Goal: Information Seeking & Learning: Learn about a topic

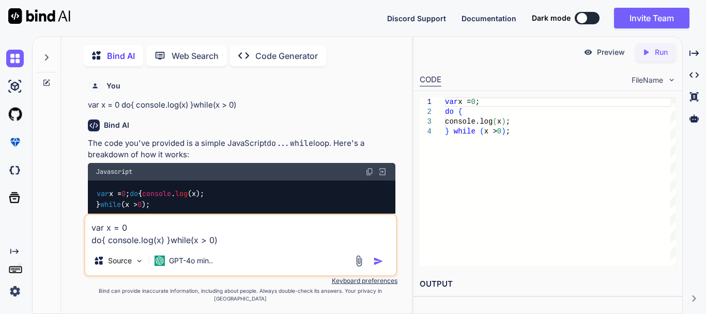
scroll to position [4, 0]
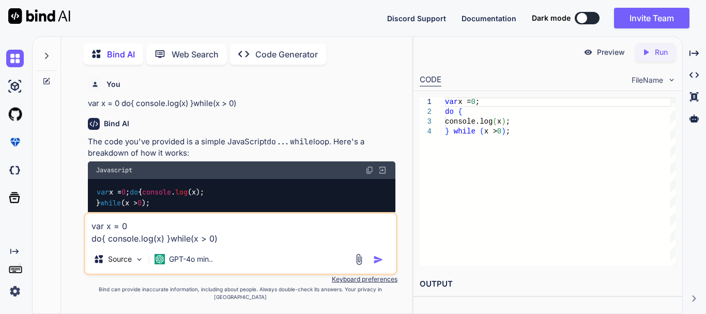
click at [255, 239] on textarea "var x = 0 do{ console.log(x) }while(x > 0)" at bounding box center [240, 229] width 311 height 31
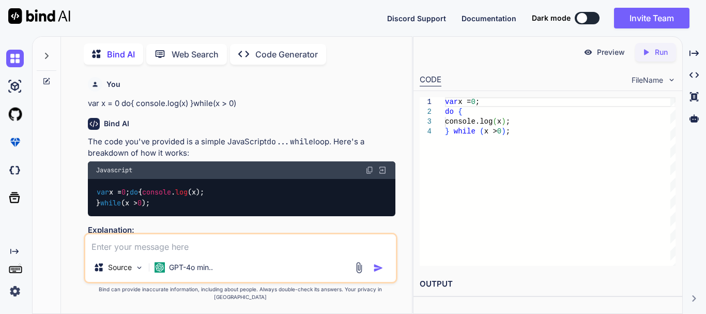
scroll to position [222, 0]
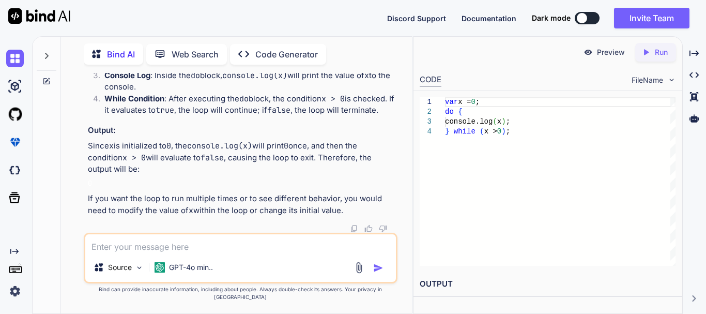
click at [185, 253] on textarea at bounding box center [240, 243] width 311 height 19
paste textarea "public function returnOrder(Request $request) { try { $returnOrderItems=$reques…"
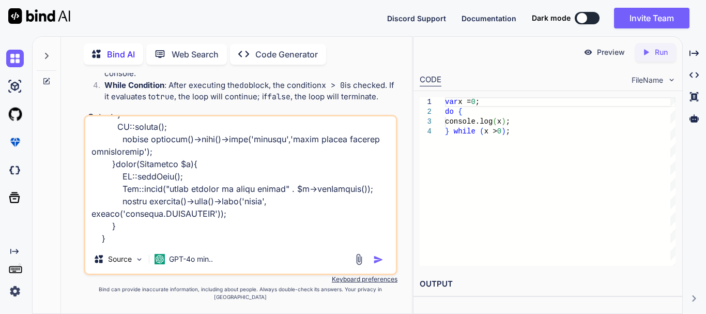
scroll to position [548, 0]
click at [138, 245] on textarea at bounding box center [240, 180] width 311 height 128
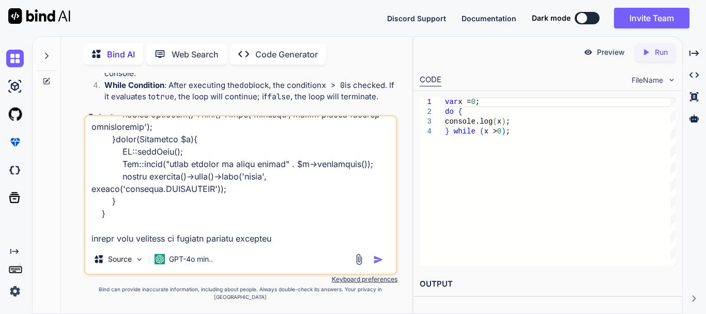
drag, startPoint x: 176, startPoint y: 249, endPoint x: 266, endPoint y: 241, distance: 90.3
click at [266, 241] on textarea at bounding box center [240, 180] width 311 height 128
click at [289, 245] on textarea at bounding box center [240, 180] width 311 height 128
type textarea "public function returnOrder(Request $request) { try { $returnOrderItems=$reques…"
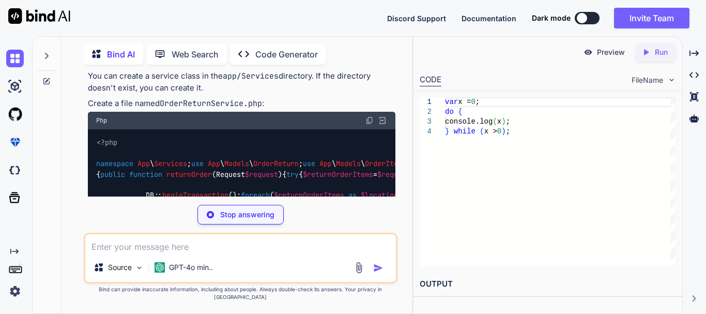
scroll to position [738, 0]
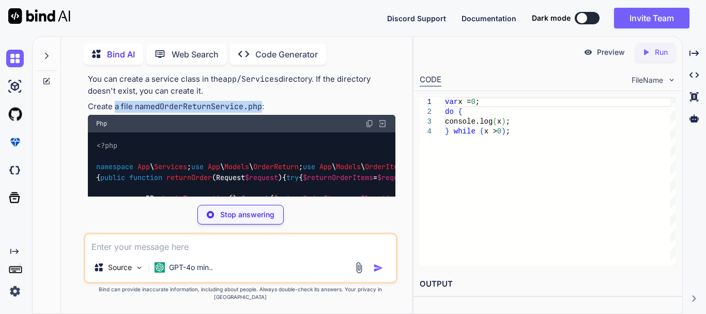
drag, startPoint x: 128, startPoint y: 125, endPoint x: 264, endPoint y: 124, distance: 136.5
click at [264, 113] on p "Create a file named OrderReturnService.php :" at bounding box center [242, 107] width 308 height 12
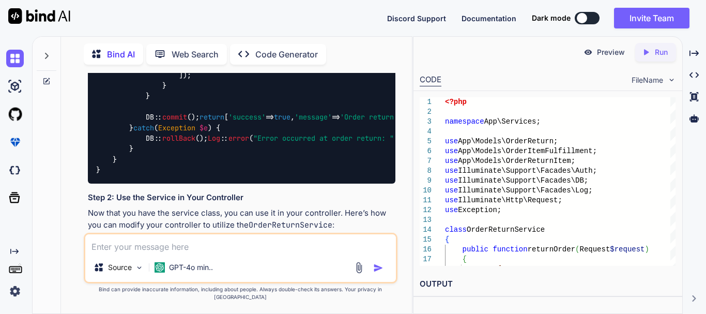
scroll to position [945, 0]
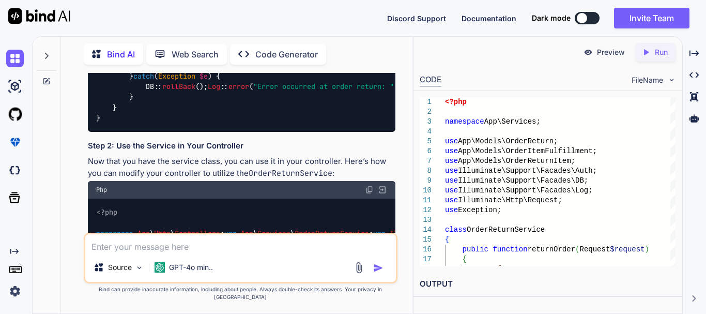
click at [247, 132] on div "<?php namespace App \ Services ; use App \ Models \ OrderReturn ; use App \ Mod…" at bounding box center [242, 29] width 308 height 206
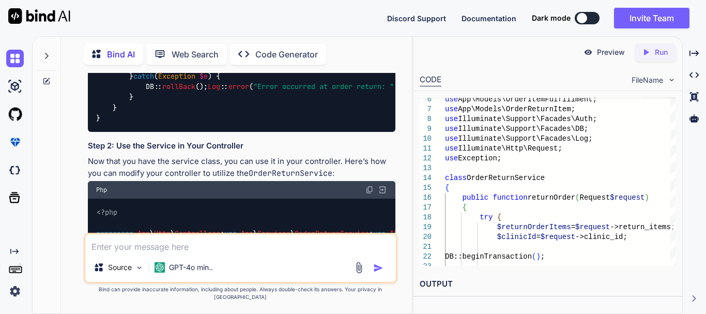
drag, startPoint x: 112, startPoint y: 120, endPoint x: 144, endPoint y: 194, distance: 80.9
click at [144, 132] on div "<?php namespace App \ Services ; use App \ Models \ OrderReturn ; use App \ Mod…" at bounding box center [242, 29] width 308 height 206
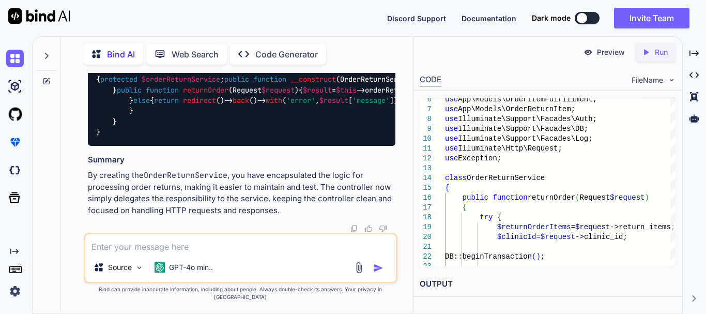
scroll to position [1514, 0]
click at [195, 14] on p "Now that you have the service class, you can use it in your controller. Here’s …" at bounding box center [242, 2] width 308 height 23
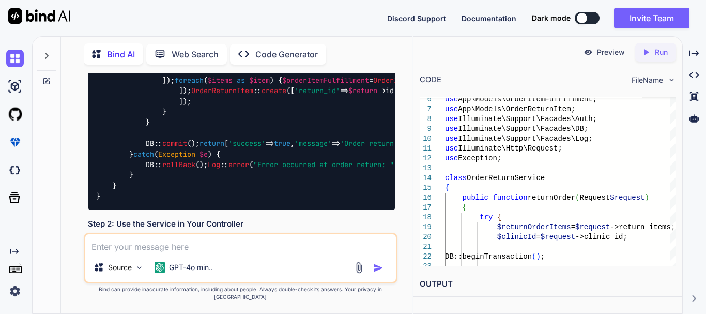
scroll to position [861, 0]
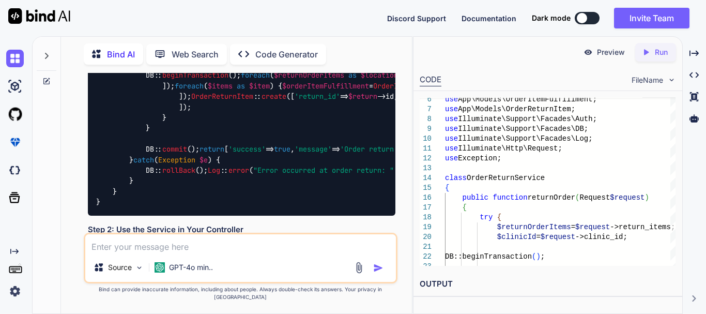
drag, startPoint x: 113, startPoint y: 200, endPoint x: 125, endPoint y: 236, distance: 38.6
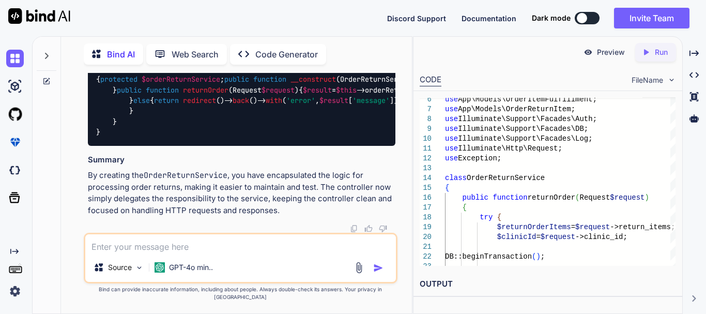
scroll to position [1326, 0]
copy code "public function returnOrder ( Request $request ) { try { $returnOrderItems = $r…"
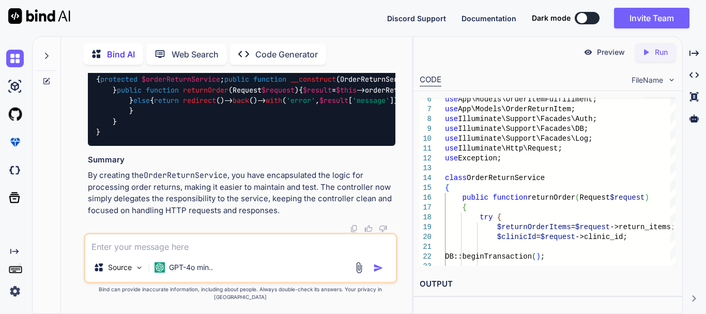
click at [448, 95] on span "returnOrder" at bounding box center [471, 89] width 46 height 9
click at [497, 95] on span "$request" at bounding box center [513, 89] width 33 height 9
click at [448, 95] on span "returnOrder" at bounding box center [471, 89] width 46 height 9
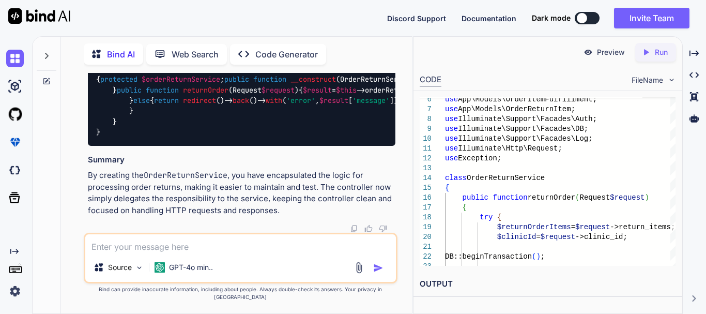
click at [497, 95] on span "$request" at bounding box center [513, 89] width 33 height 9
click at [283, 146] on div "<?php namespace App \ Http \ Controllers ; use App \ Services \ OrderReturnServ…" at bounding box center [242, 90] width 308 height 112
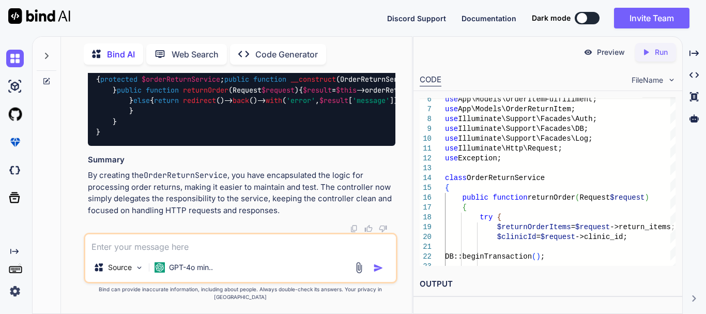
click at [497, 95] on span "$request" at bounding box center [513, 89] width 33 height 9
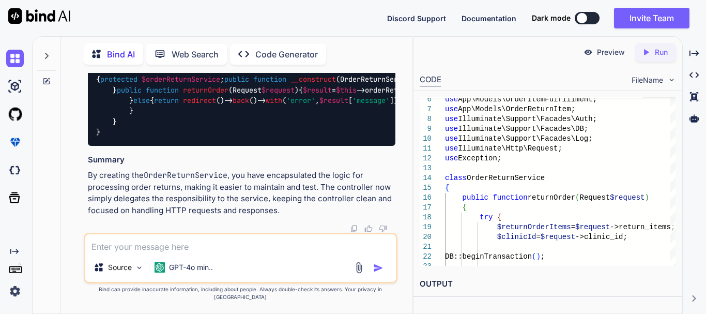
drag, startPoint x: 293, startPoint y: 139, endPoint x: 94, endPoint y: 138, distance: 199.1
click at [94, 138] on div "<?php namespace App \ Http \ Controllers ; use App \ Services \ OrderReturnServ…" at bounding box center [242, 90] width 308 height 112
click at [456, 73] on span "Request" at bounding box center [470, 68] width 29 height 9
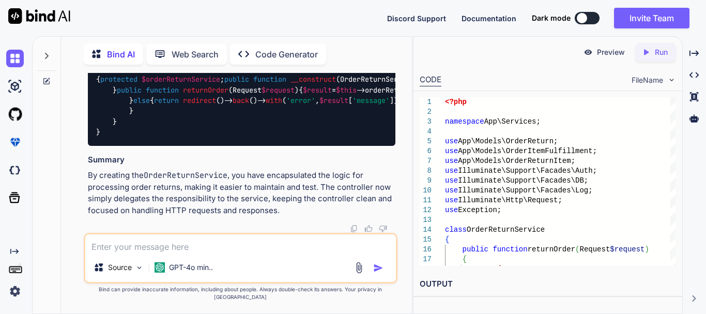
click at [176, 253] on textarea at bounding box center [240, 243] width 311 height 19
paste textarea "public function createReturnOrder(Request $request) { try { $returnOrderItems =…"
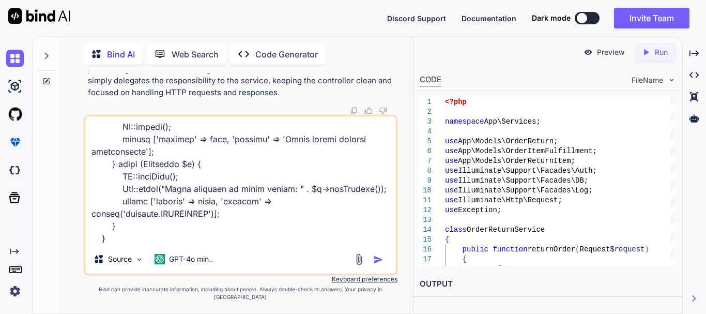
scroll to position [561, 0]
click at [116, 245] on textarea at bounding box center [240, 180] width 311 height 128
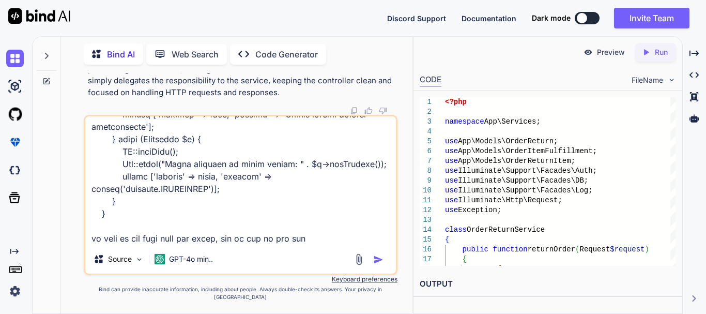
click at [335, 245] on textarea at bounding box center [240, 180] width 311 height 128
paste textarea "public function returnOrderSubmission(Request $request) { DB::beginTransaction(…"
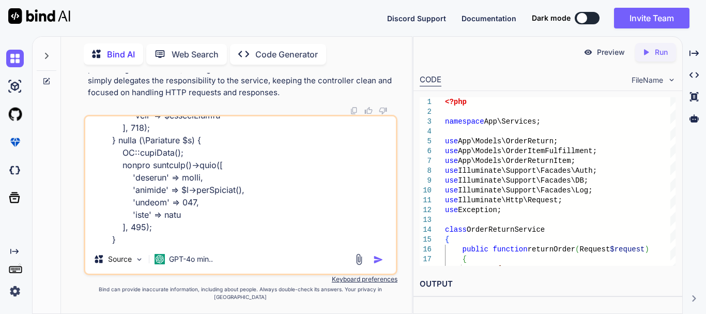
scroll to position [1863, 0]
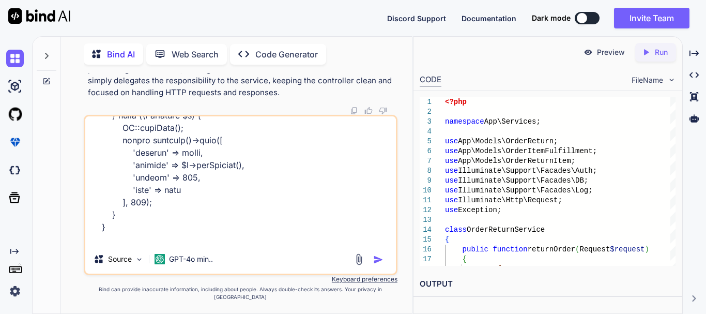
click at [249, 245] on textarea at bounding box center [240, 180] width 311 height 128
paste textarea "returnOrder"
click at [262, 245] on textarea at bounding box center [240, 180] width 311 height 128
paste textarea "createR"
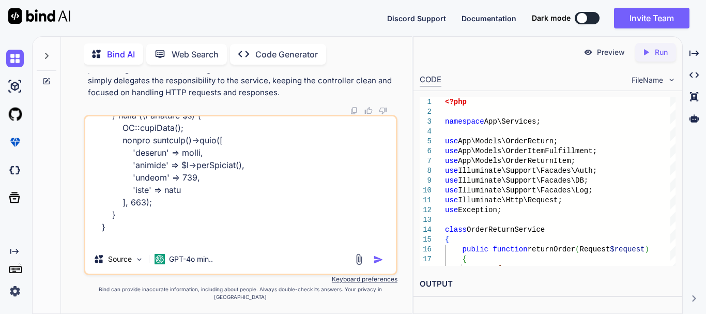
click at [325, 245] on textarea at bounding box center [240, 180] width 311 height 128
click at [385, 245] on textarea at bounding box center [240, 180] width 311 height 128
paste textarea "tissue_id clinic_location_id"
type textarea "public function createReturnOrder(Request $request) { try { $returnOrderItems =…"
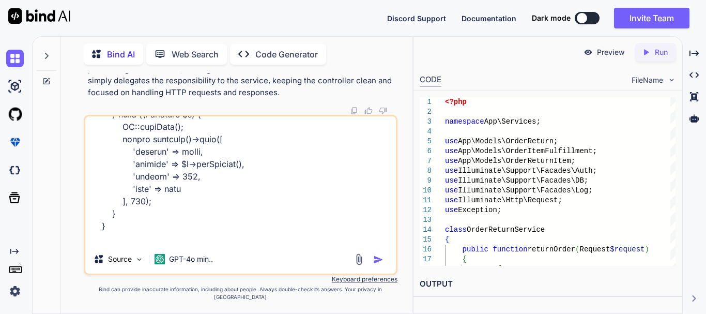
scroll to position [1887, 0]
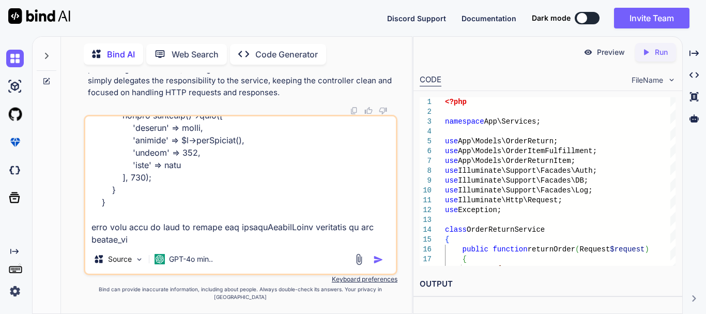
click at [177, 245] on textarea at bounding box center [240, 180] width 311 height 128
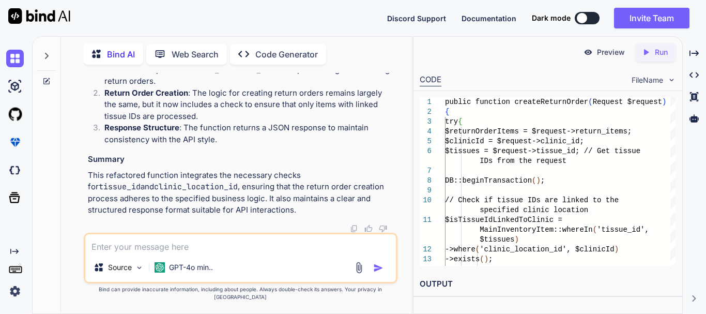
scroll to position [2713, 0]
drag, startPoint x: 369, startPoint y: 93, endPoint x: 321, endPoint y: 170, distance: 90.6
